Goal: Find specific page/section: Find specific page/section

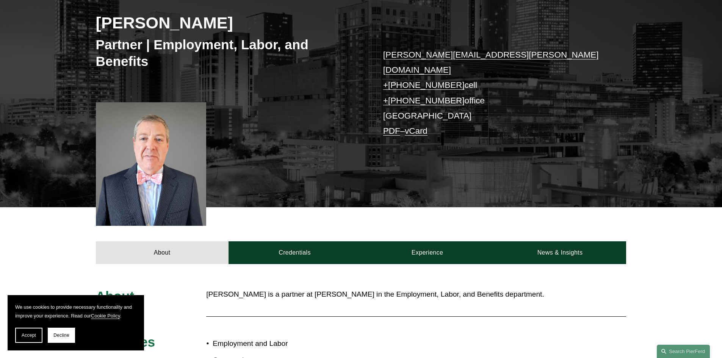
scroll to position [203, 0]
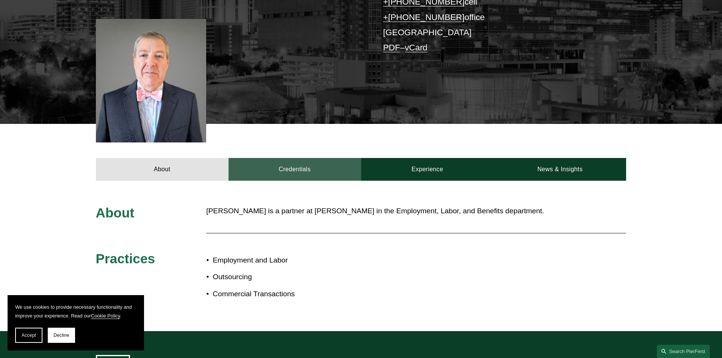
click at [284, 158] on link "Credentials" at bounding box center [294, 169] width 133 height 23
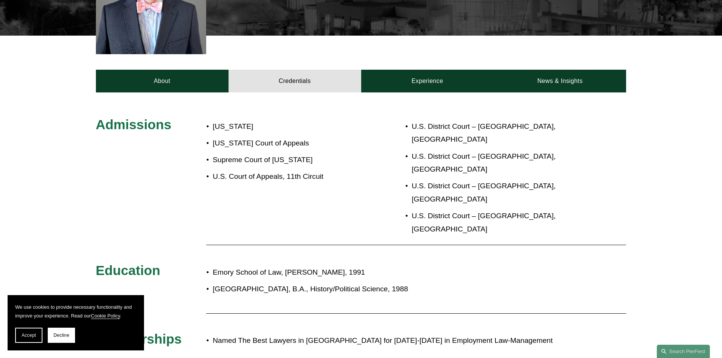
scroll to position [297, 0]
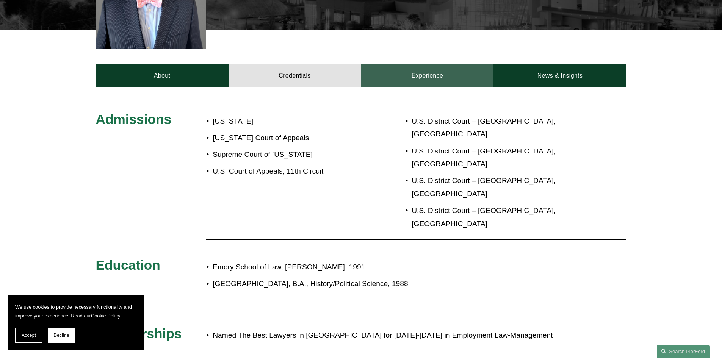
click at [436, 64] on link "Experience" at bounding box center [427, 75] width 133 height 23
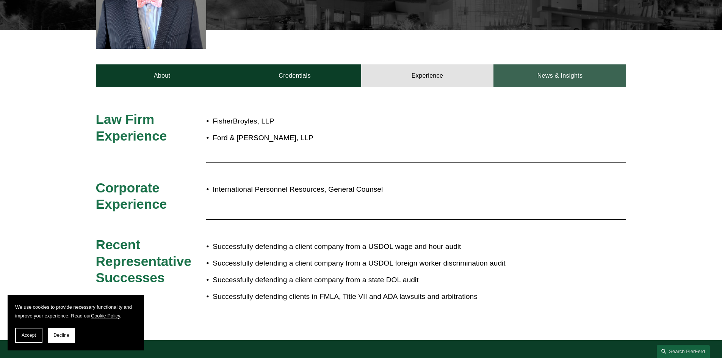
click at [549, 65] on link "News & Insights" at bounding box center [559, 75] width 133 height 23
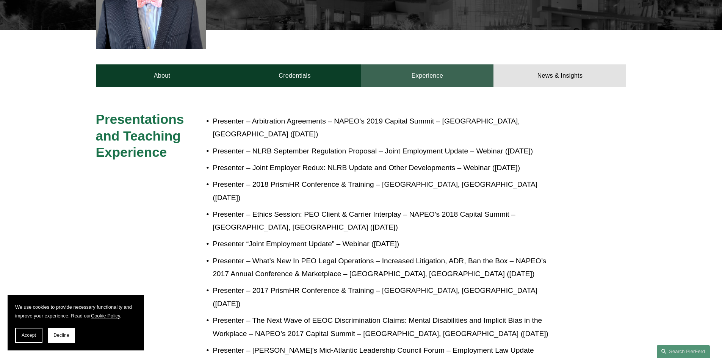
click at [431, 65] on link "Experience" at bounding box center [427, 75] width 133 height 23
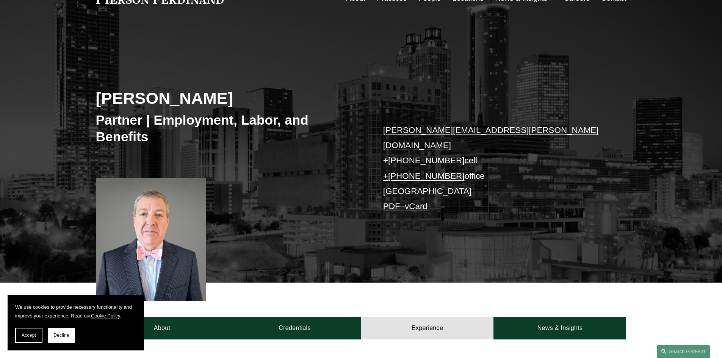
scroll to position [0, 0]
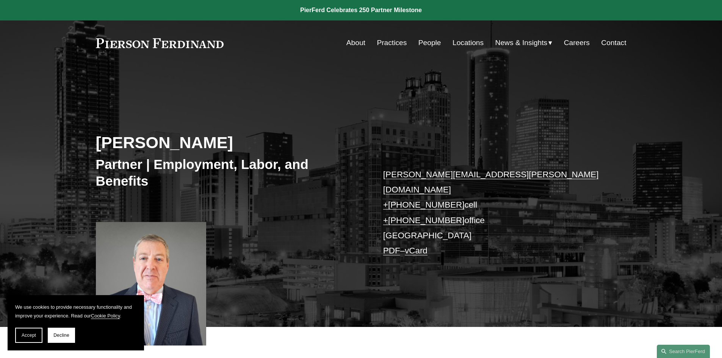
click at [465, 41] on link "Locations" at bounding box center [467, 43] width 31 height 14
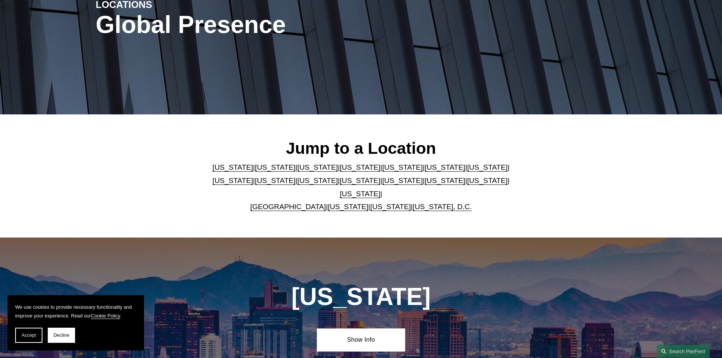
click at [340, 184] on link "[US_STATE]" at bounding box center [360, 181] width 41 height 8
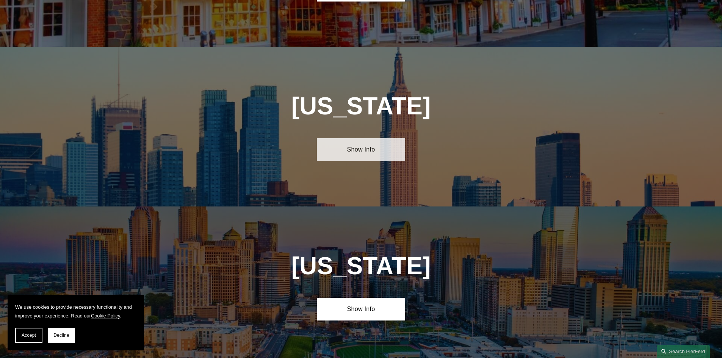
click at [363, 138] on link "Show Info" at bounding box center [361, 149] width 88 height 23
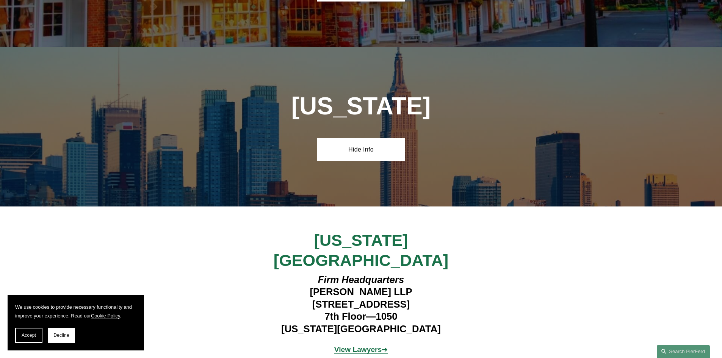
click at [367, 345] on strong "View Lawyers" at bounding box center [358, 349] width 48 height 8
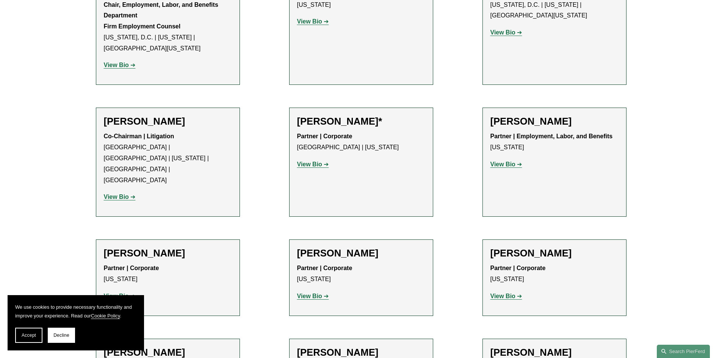
scroll to position [1058, 0]
